Goal: Information Seeking & Learning: Learn about a topic

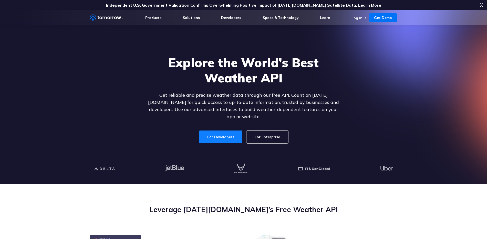
click at [227, 132] on link "For Developers" at bounding box center [220, 137] width 43 height 13
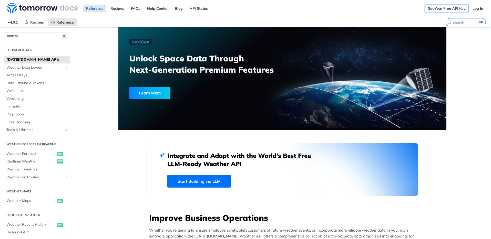
click at [446, 7] on link "Get Your Free API Key" at bounding box center [447, 9] width 44 height 8
click at [478, 9] on link "Log In" at bounding box center [478, 9] width 16 height 8
click at [25, 200] on span "Weather Maps" at bounding box center [30, 201] width 49 height 5
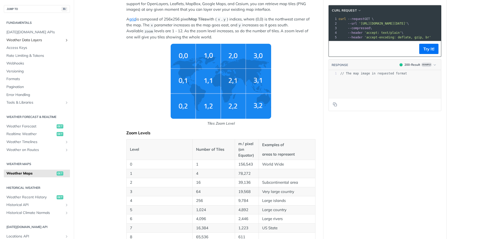
click at [55, 40] on span "Weather Data Layers" at bounding box center [34, 40] width 57 height 5
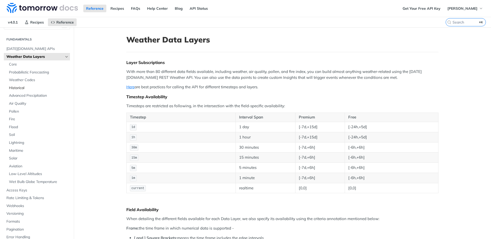
scroll to position [12, 0]
drag, startPoint x: 26, startPoint y: 188, endPoint x: 29, endPoint y: 187, distance: 3.5
click at [25, 188] on span "Access Keys" at bounding box center [37, 189] width 62 height 5
